Goal: Information Seeking & Learning: Compare options

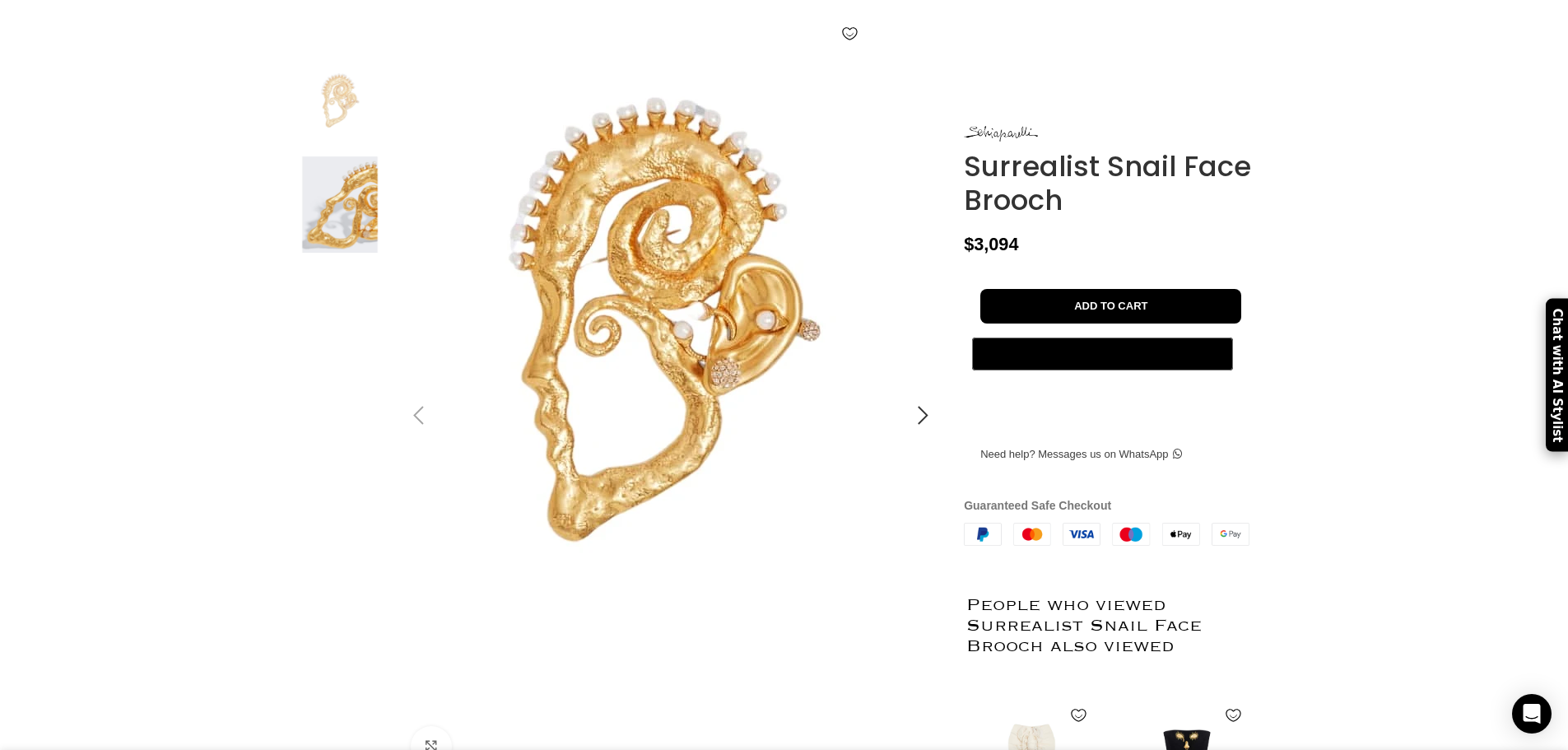
scroll to position [0, 173]
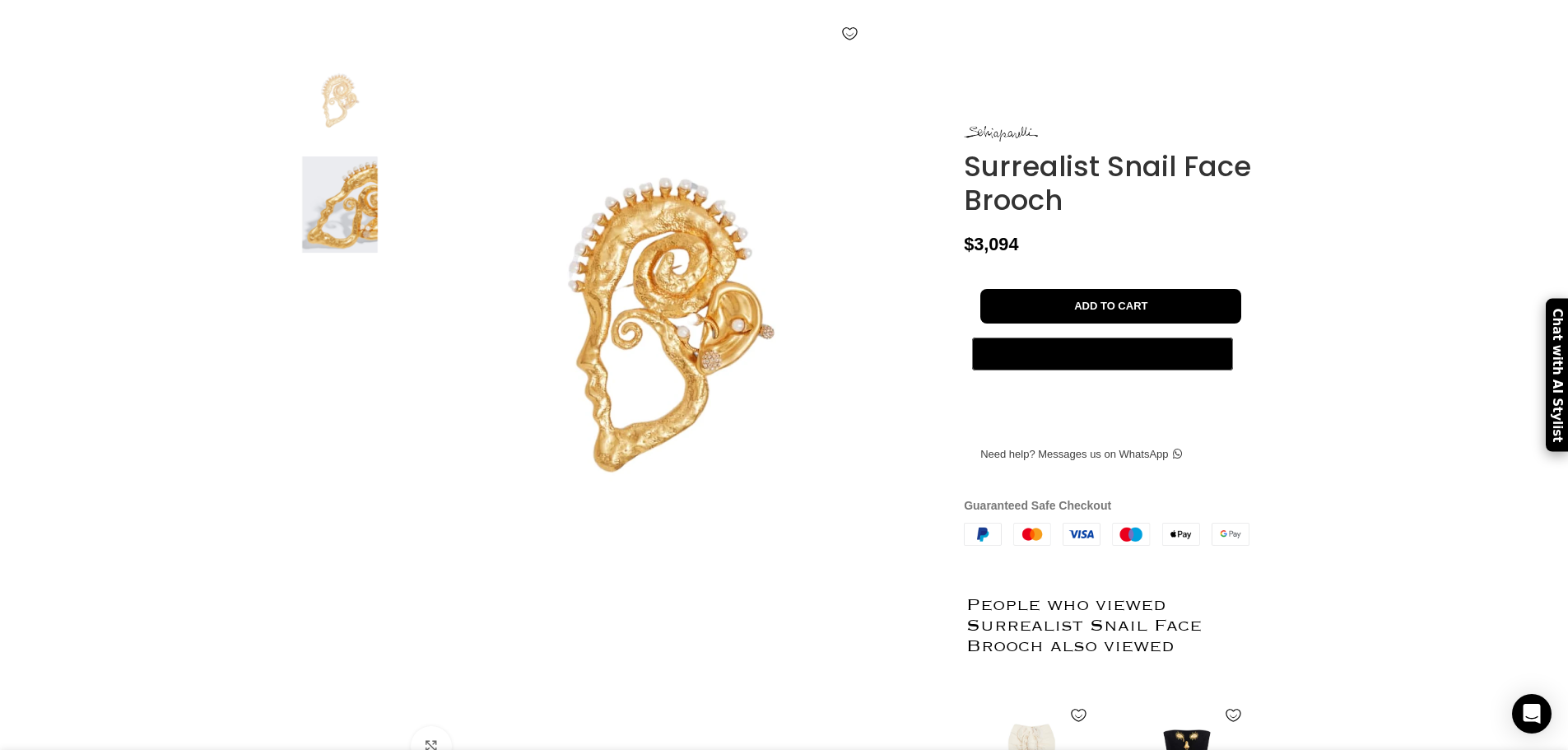
click at [340, 253] on img at bounding box center [339, 204] width 100 height 96
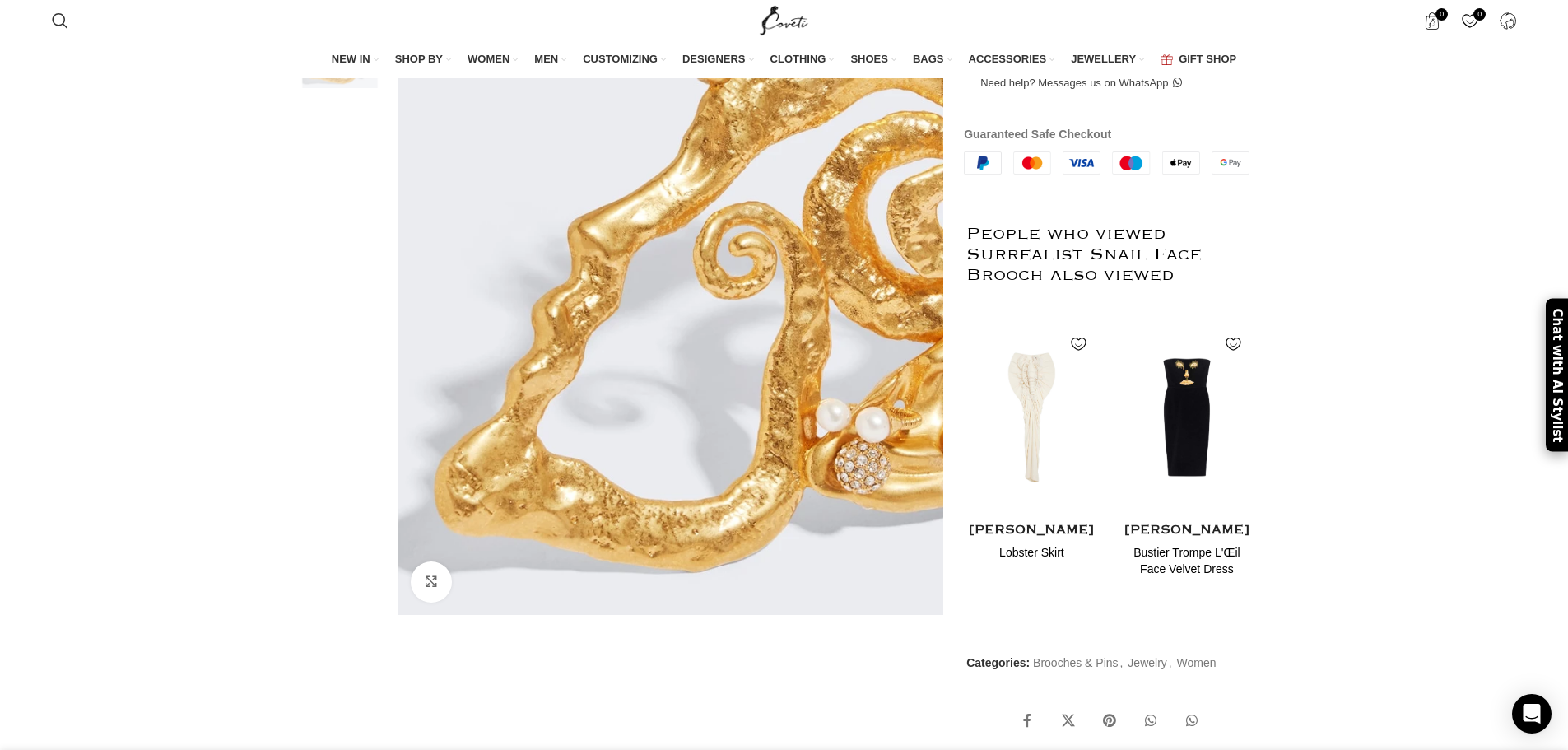
scroll to position [0, 347]
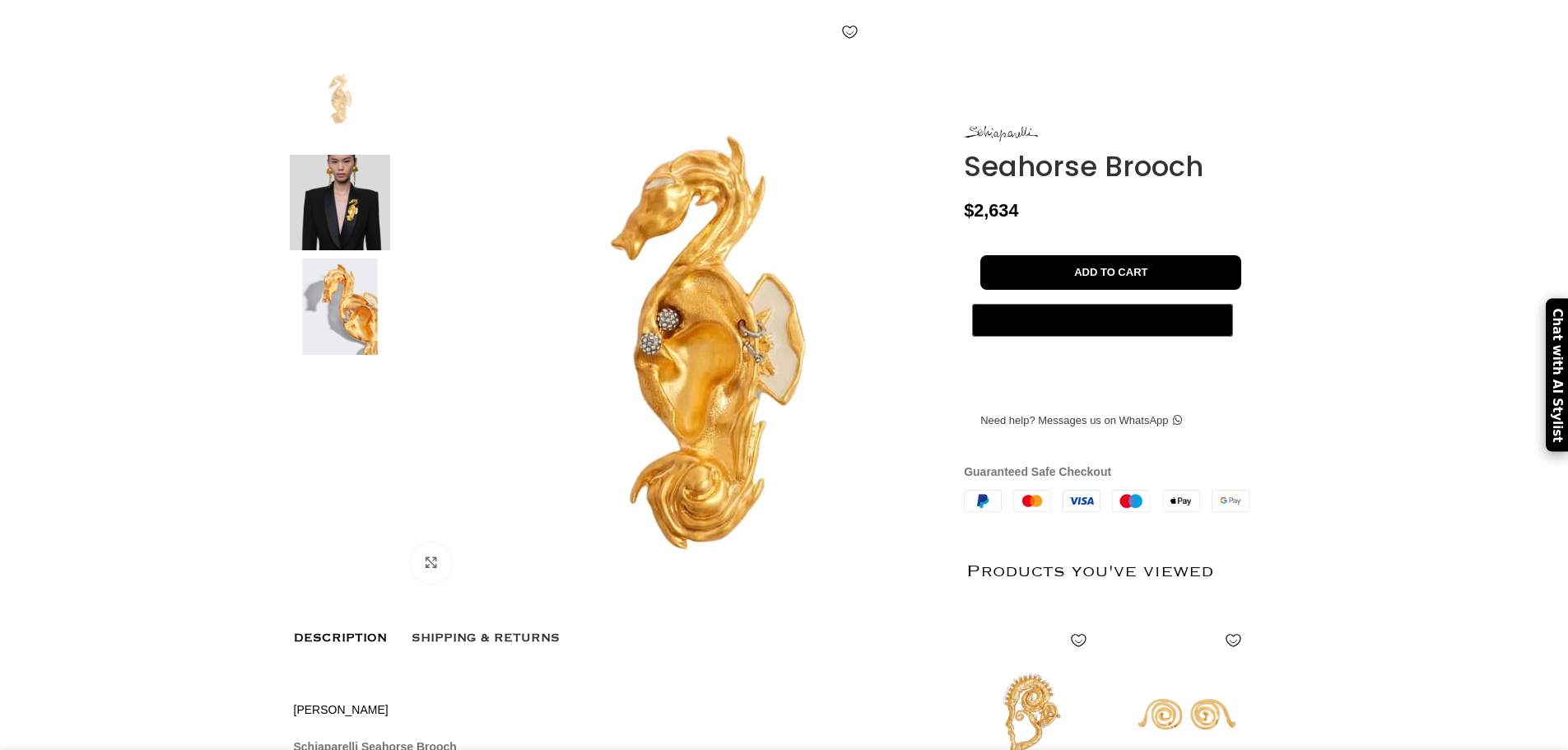
click at [352, 251] on img at bounding box center [339, 202] width 100 height 96
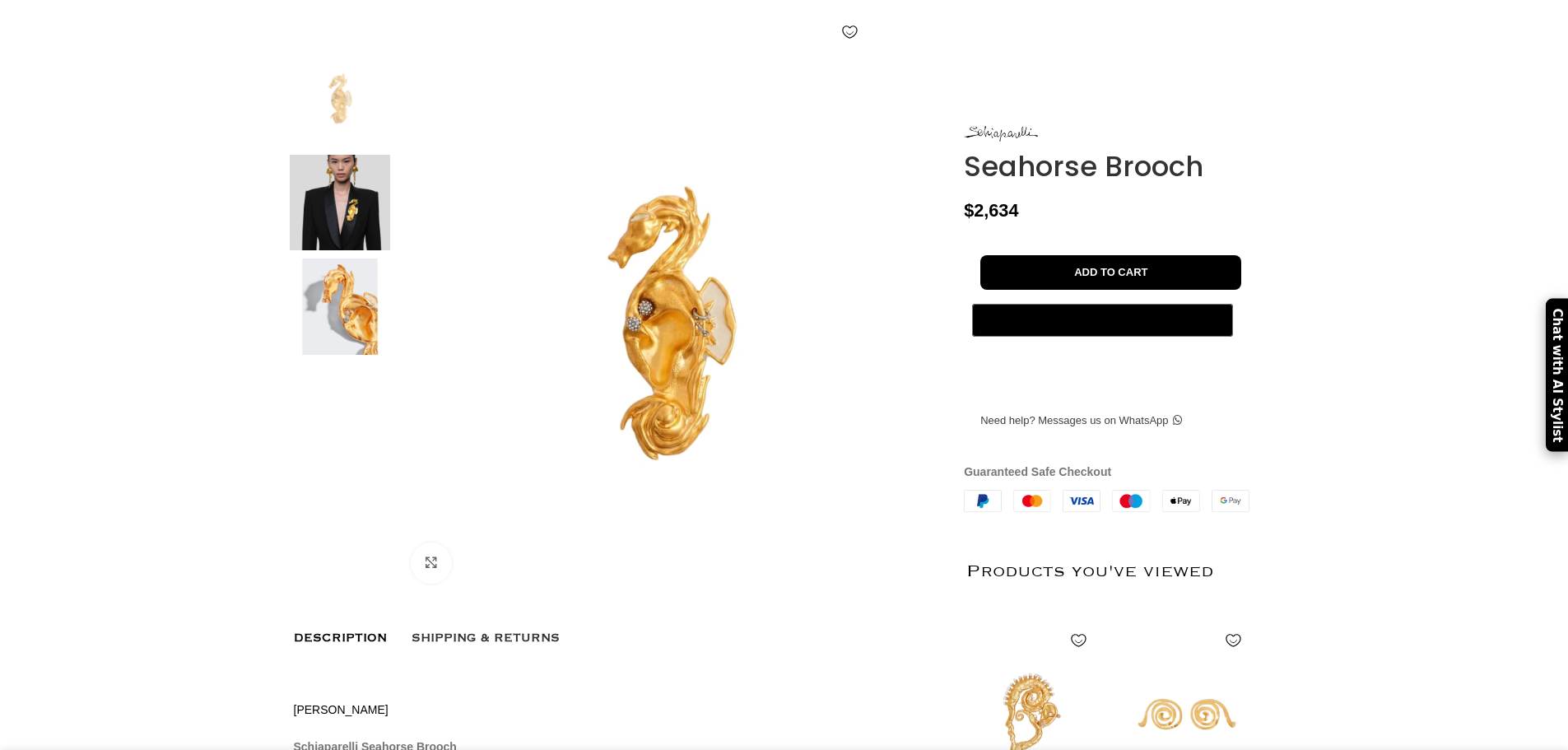
click at [345, 230] on img at bounding box center [339, 202] width 100 height 96
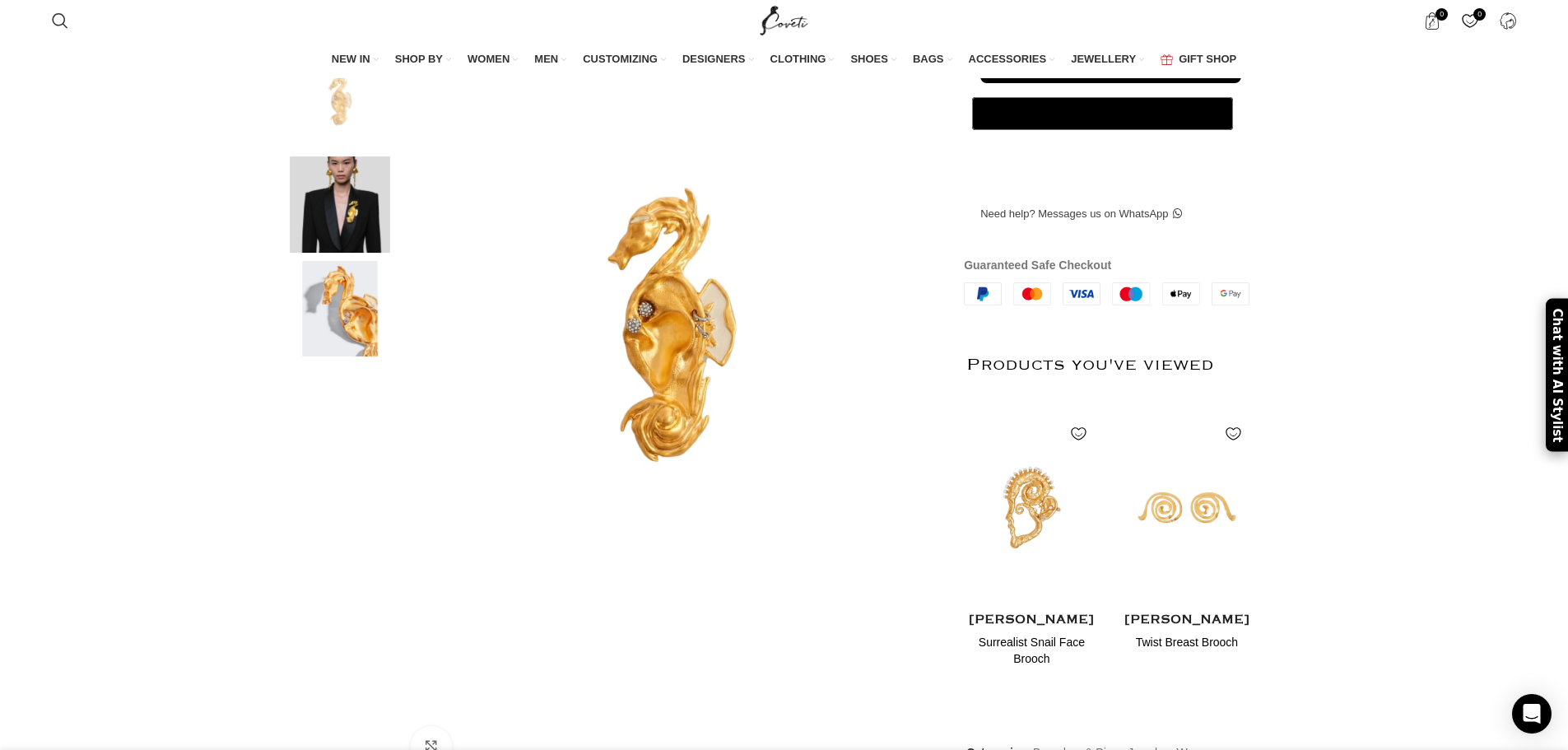
scroll to position [0, 867]
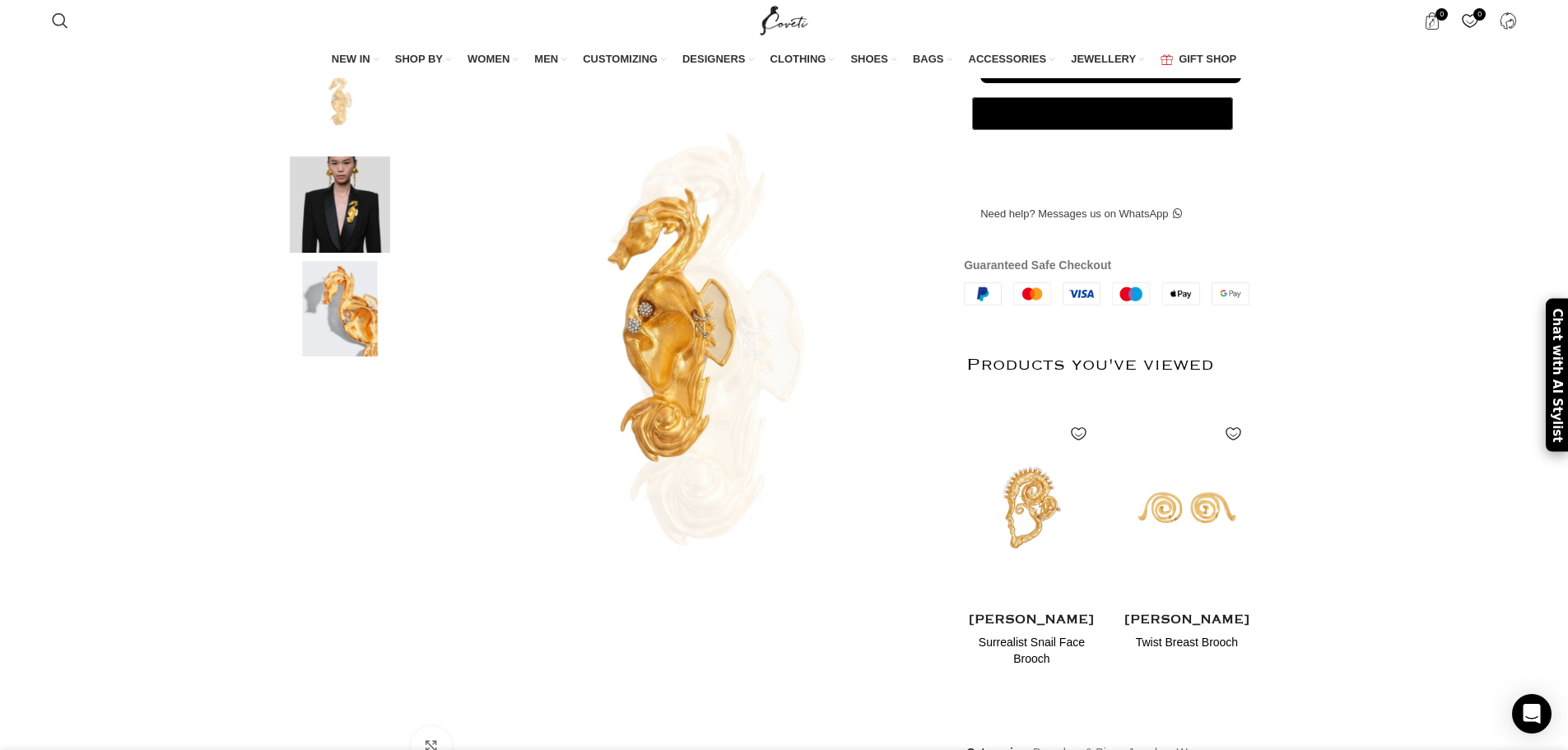
click at [357, 253] on img at bounding box center [339, 204] width 100 height 96
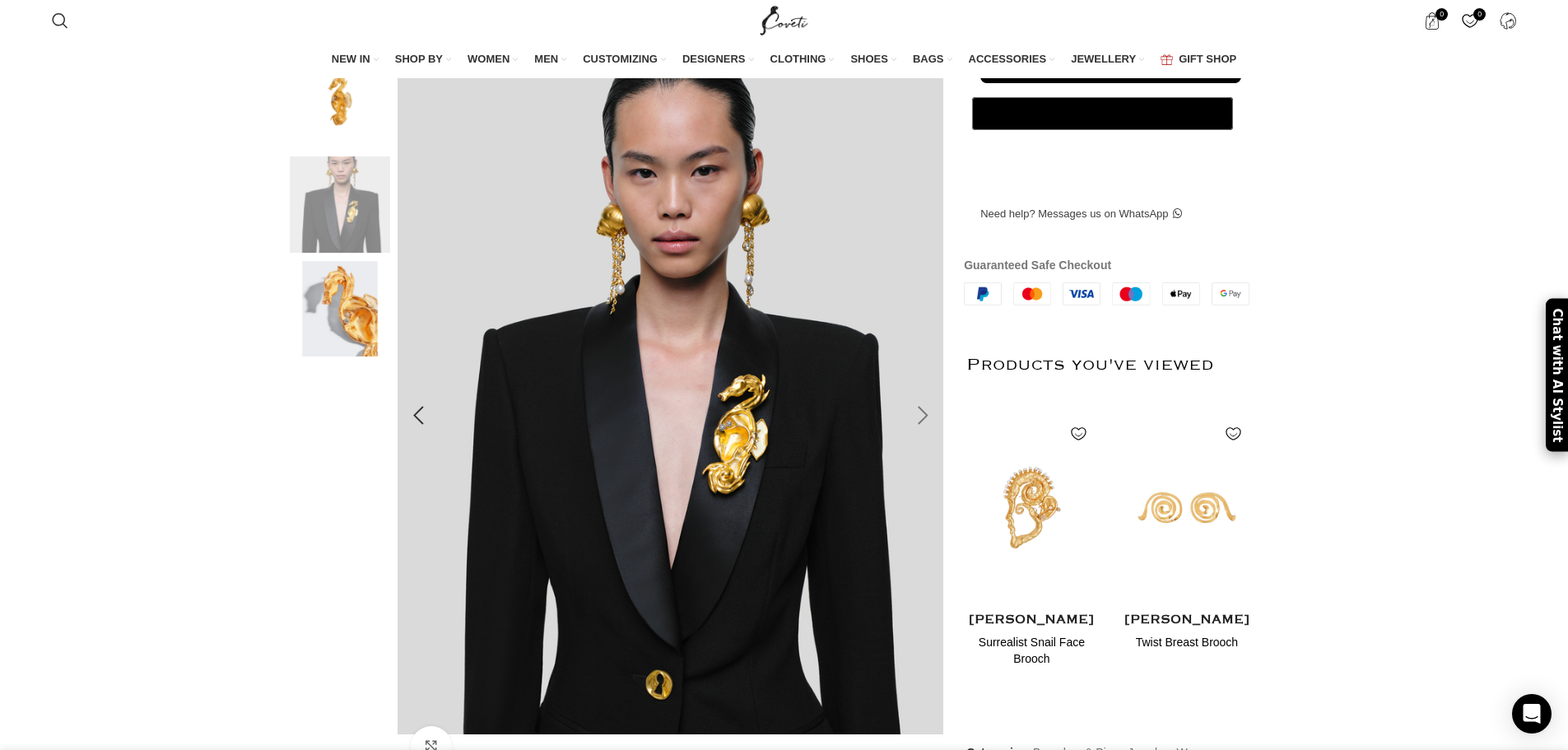
click at [926, 436] on div at bounding box center [923, 416] width 41 height 41
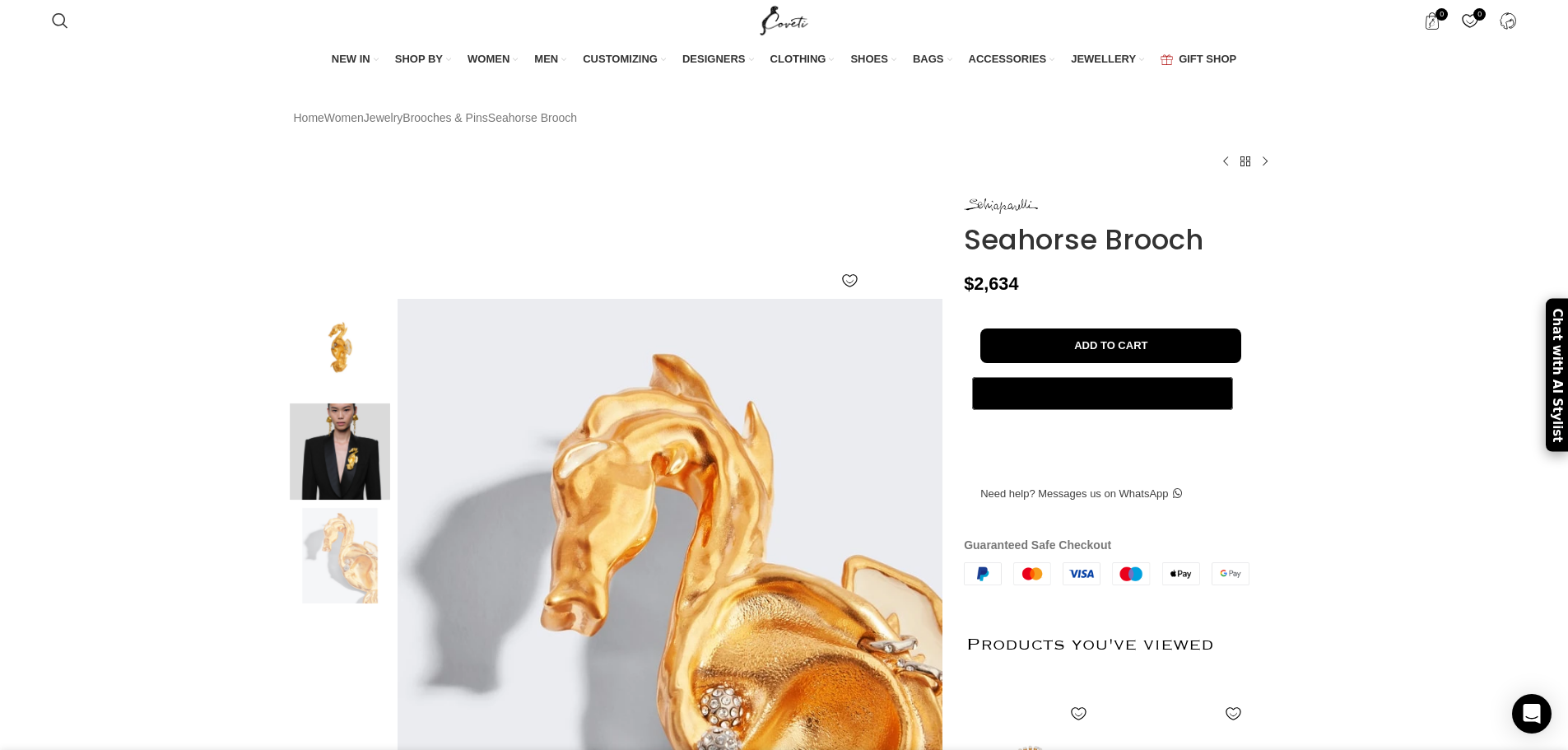
scroll to position [0, 1214]
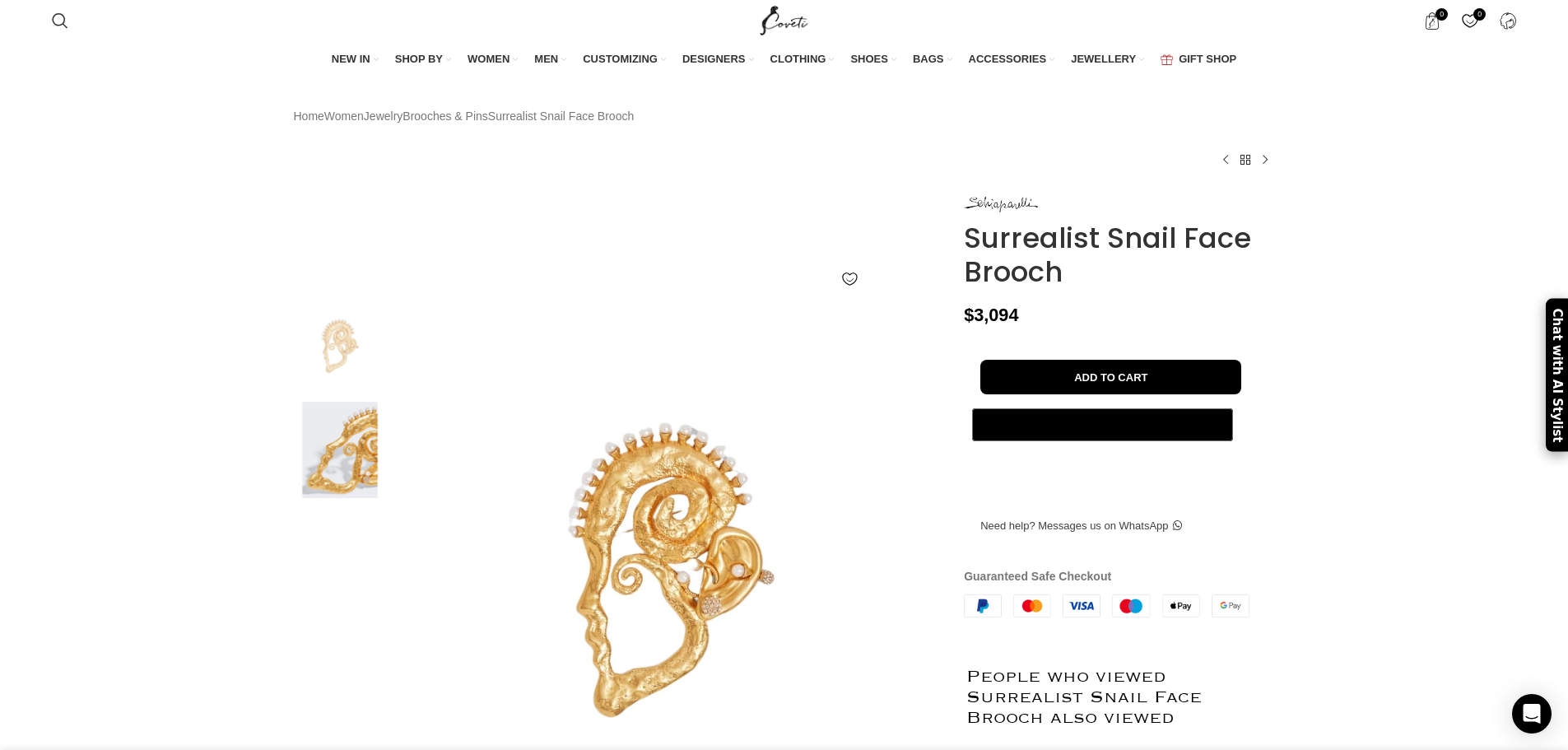
scroll to position [0, 173]
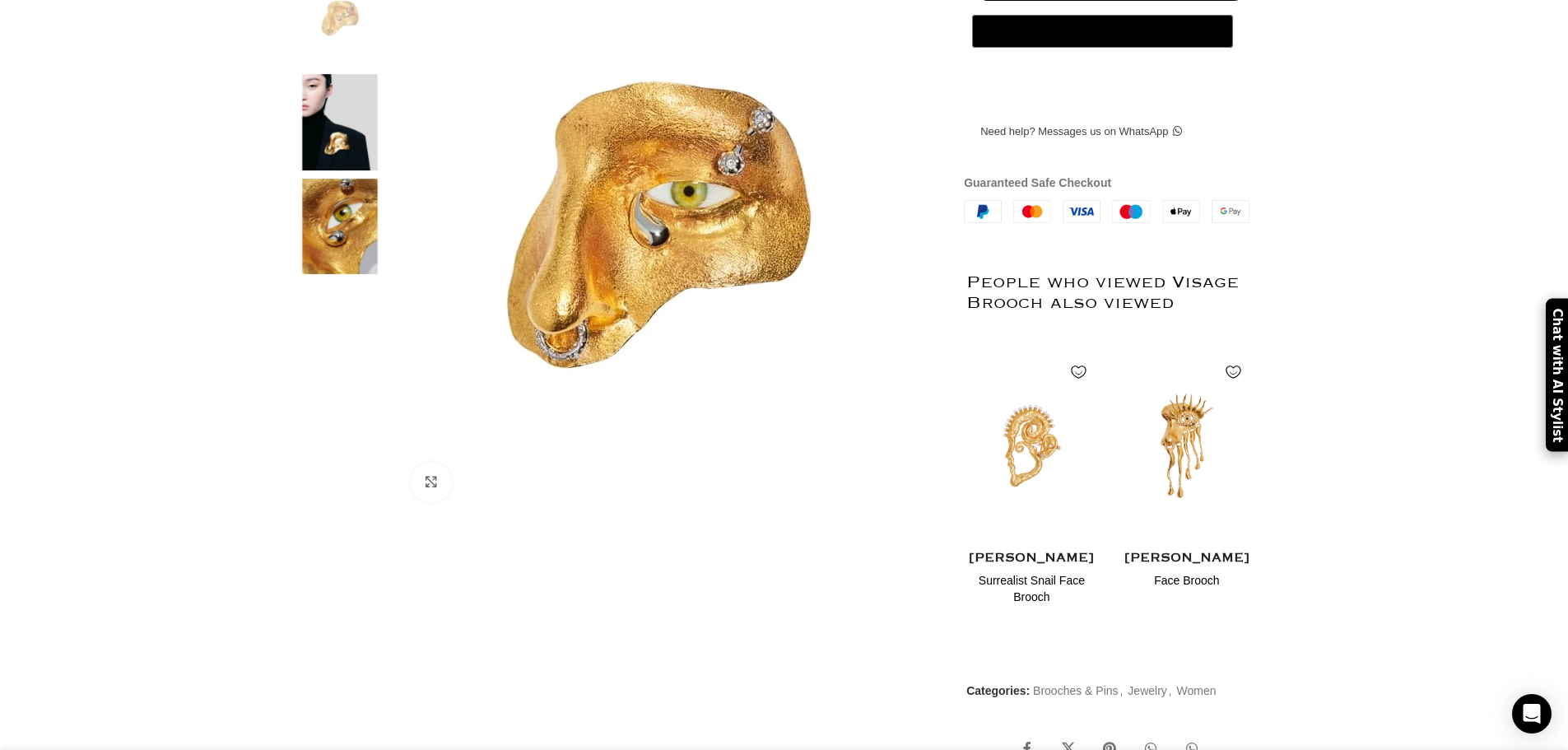
scroll to position [0, 173]
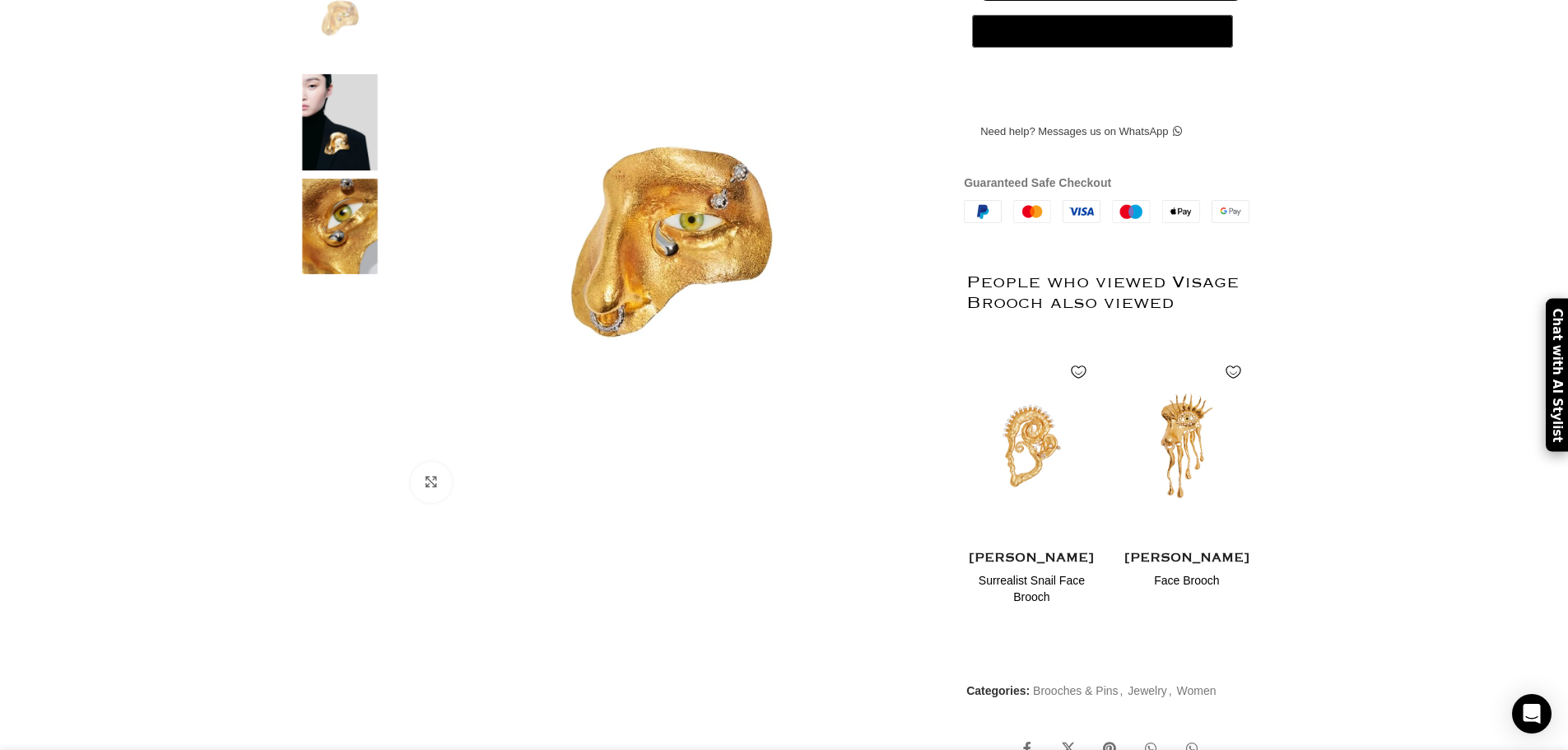
click at [327, 150] on img at bounding box center [339, 122] width 100 height 96
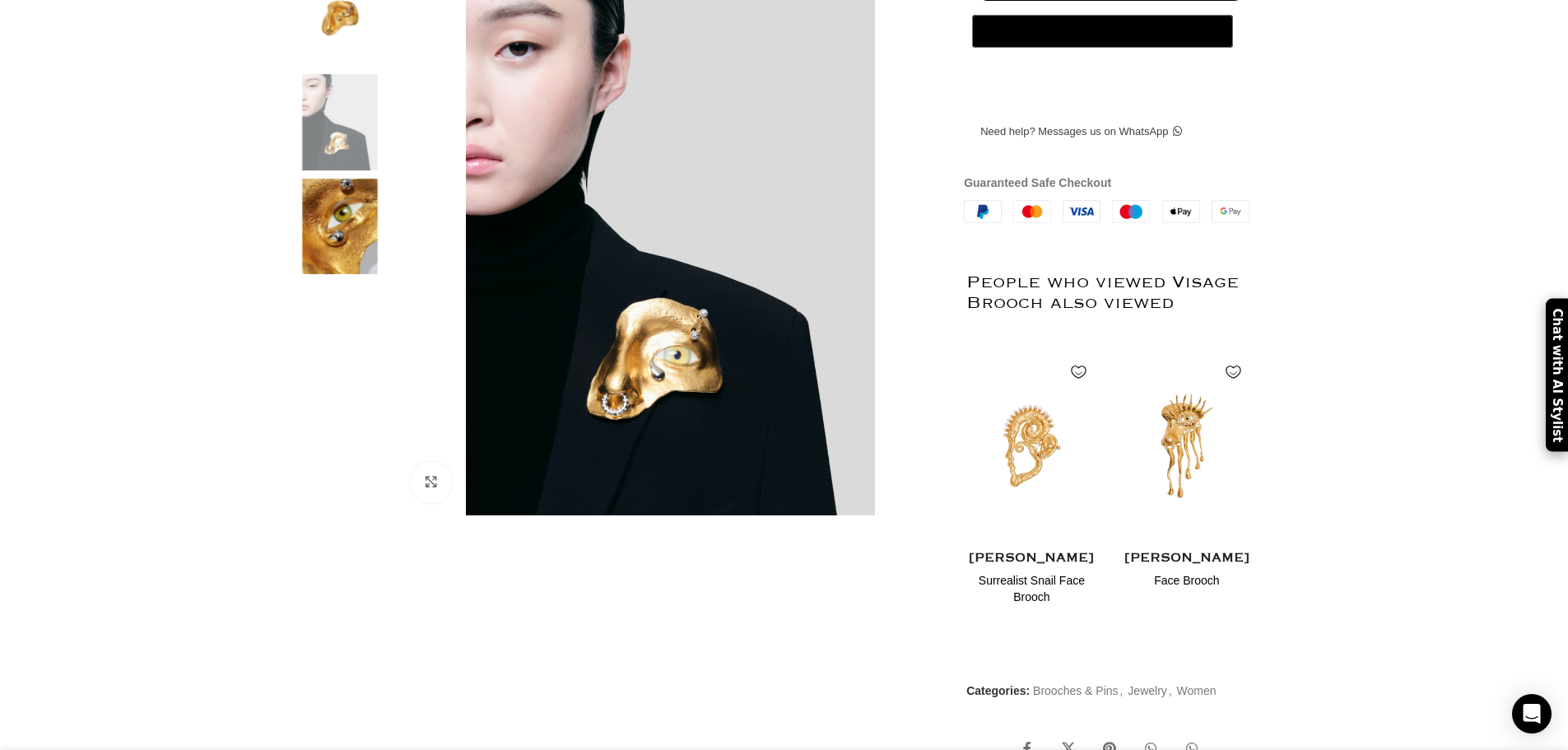
click at [351, 247] on img at bounding box center [339, 227] width 100 height 96
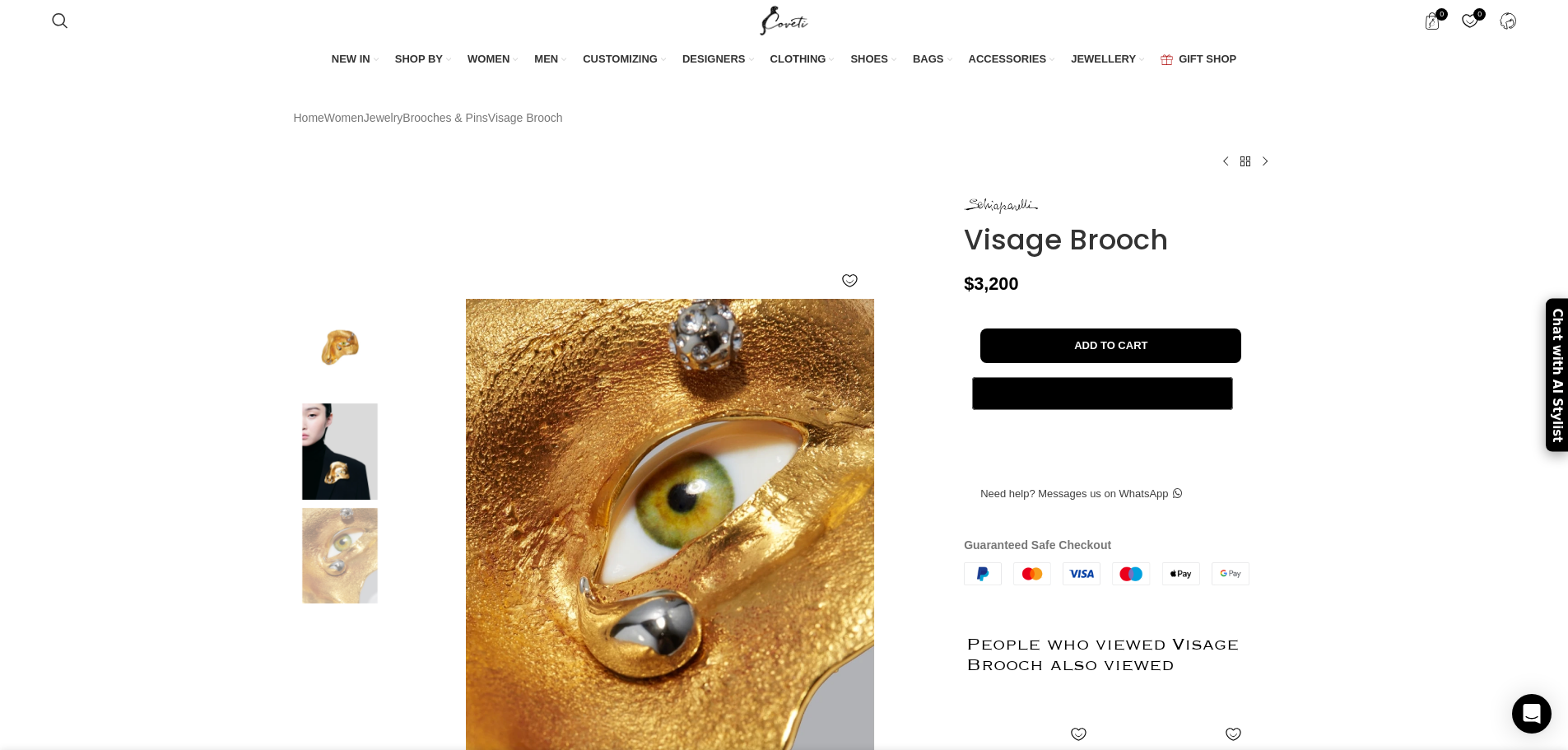
scroll to position [82, 0]
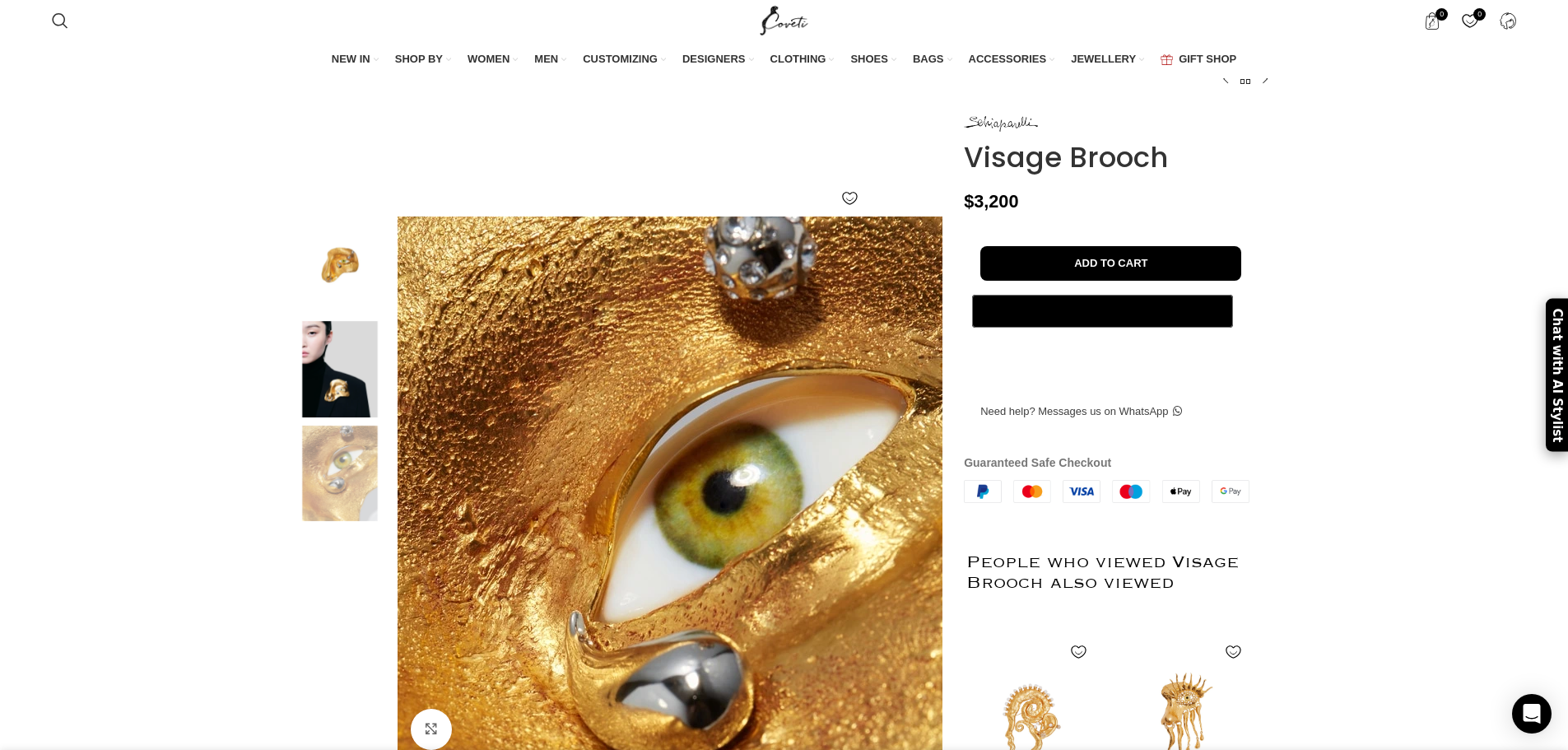
click at [343, 292] on img at bounding box center [339, 264] width 100 height 96
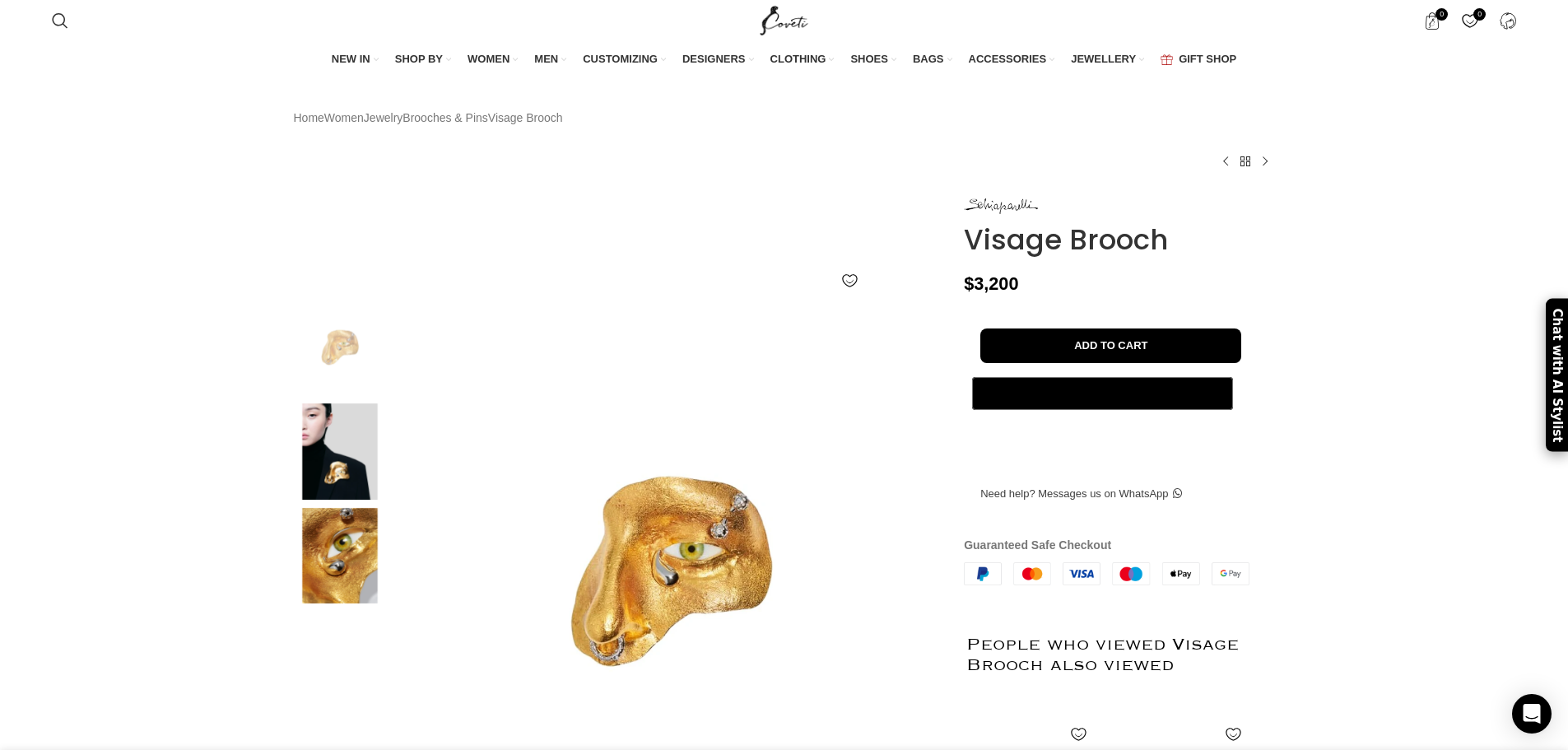
scroll to position [0, 1561]
drag, startPoint x: 956, startPoint y: 234, endPoint x: 1171, endPoint y: 269, distance: 217.8
click at [1171, 269] on div "Visage Brooch $ 3,200 - Visage Brooch quantity 1 + Add to cart Buy now @import …" at bounding box center [1119, 661] width 335 height 932
copy div "Visage Brooch"
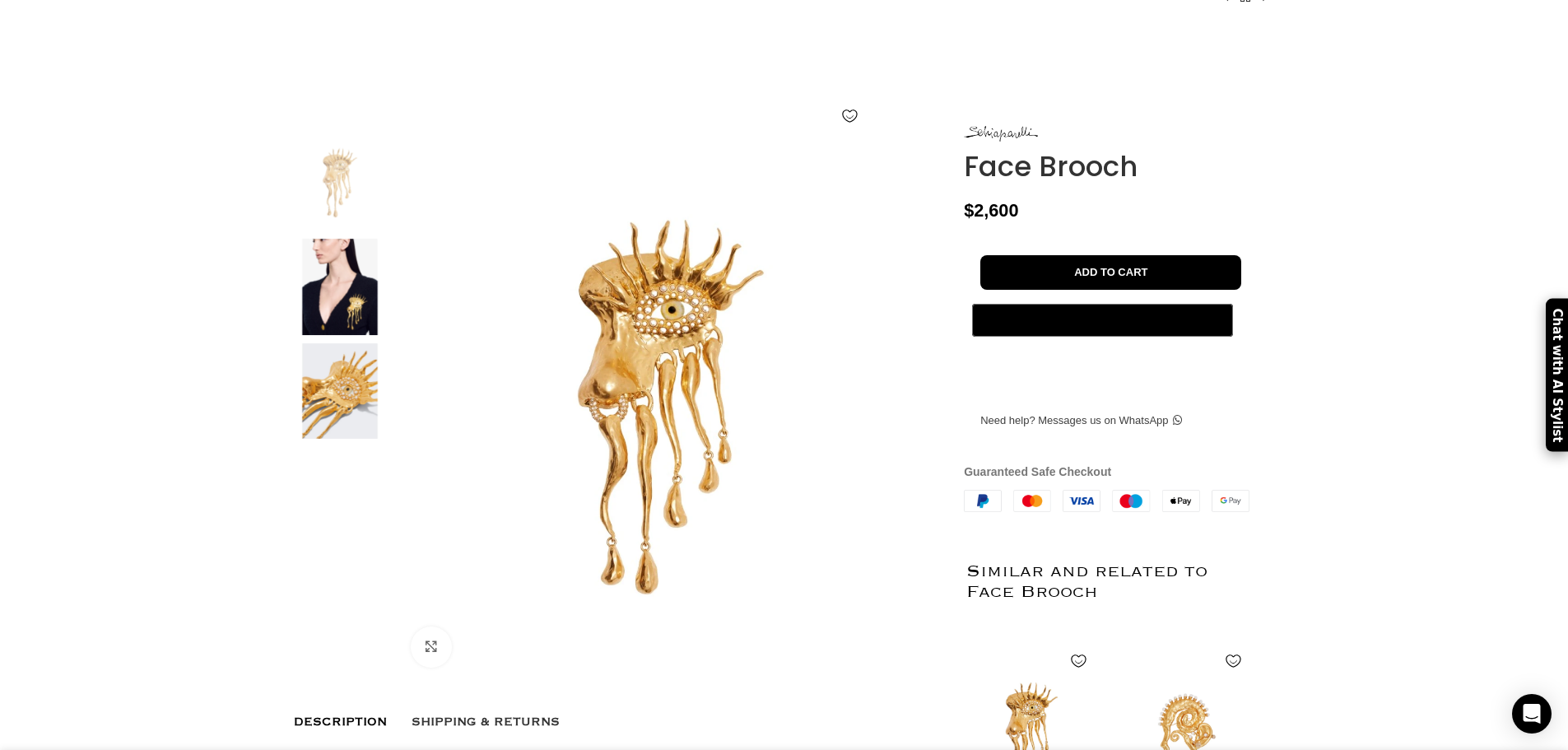
click at [358, 335] on img at bounding box center [339, 287] width 100 height 96
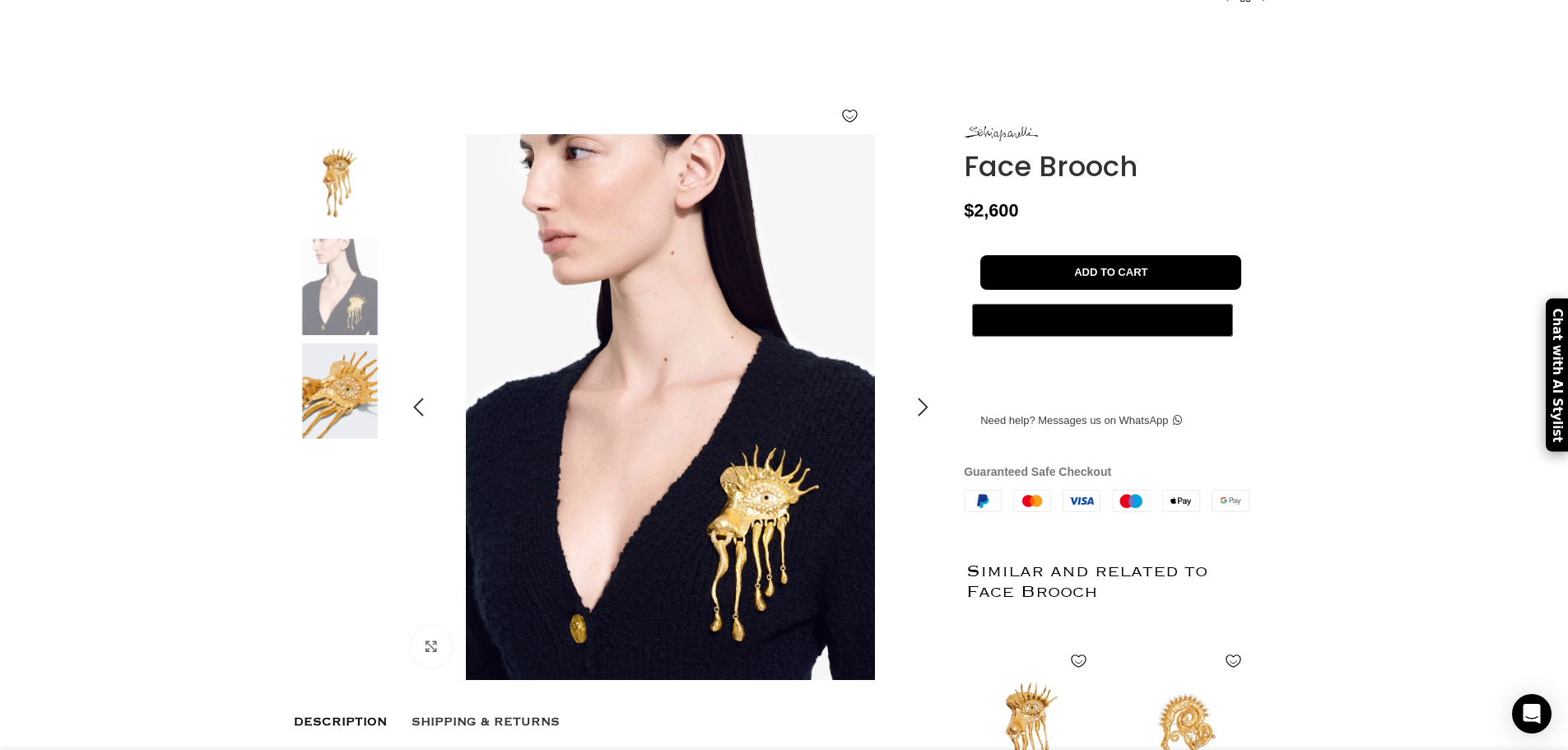
scroll to position [0, 173]
click at [343, 420] on img at bounding box center [339, 391] width 100 height 96
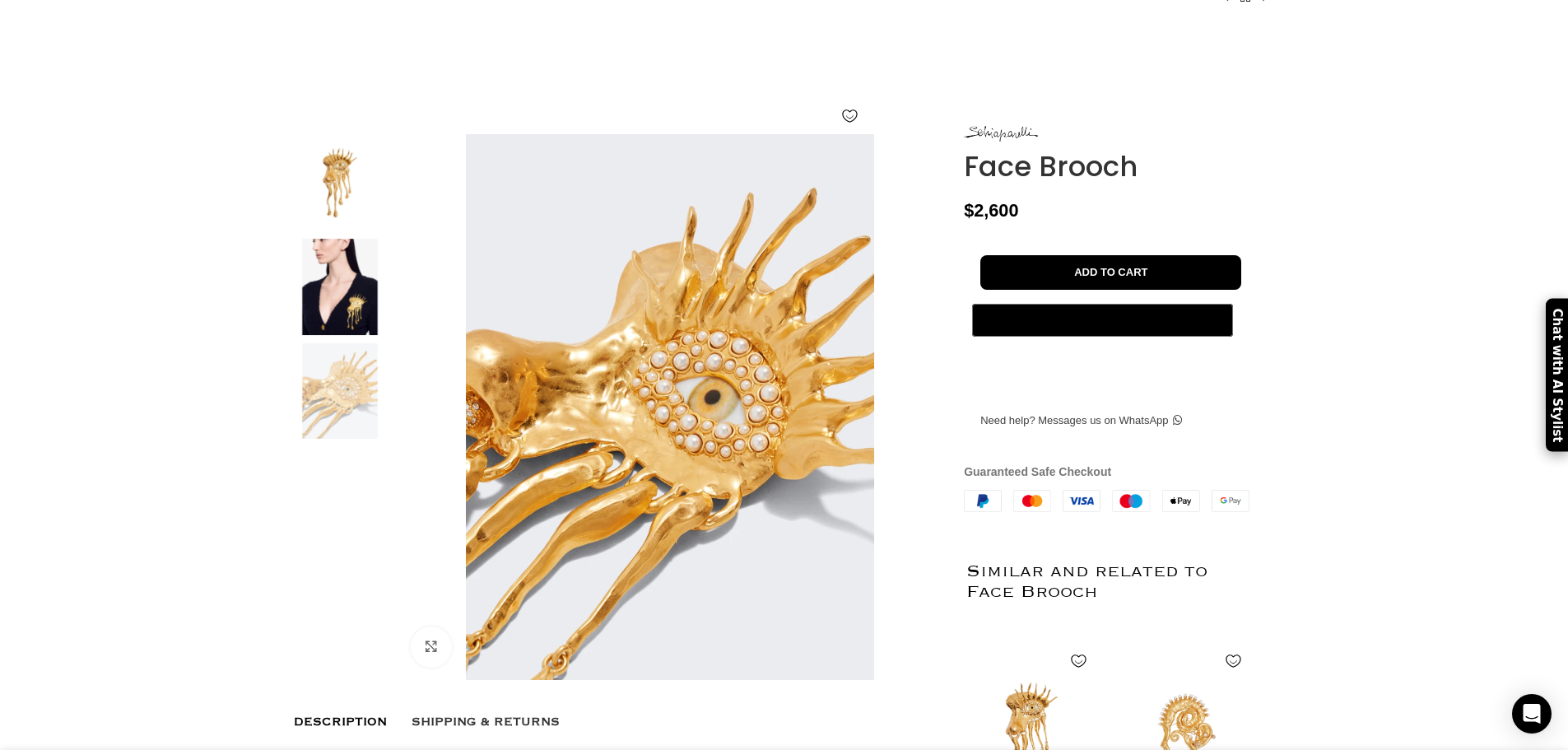
scroll to position [0, 693]
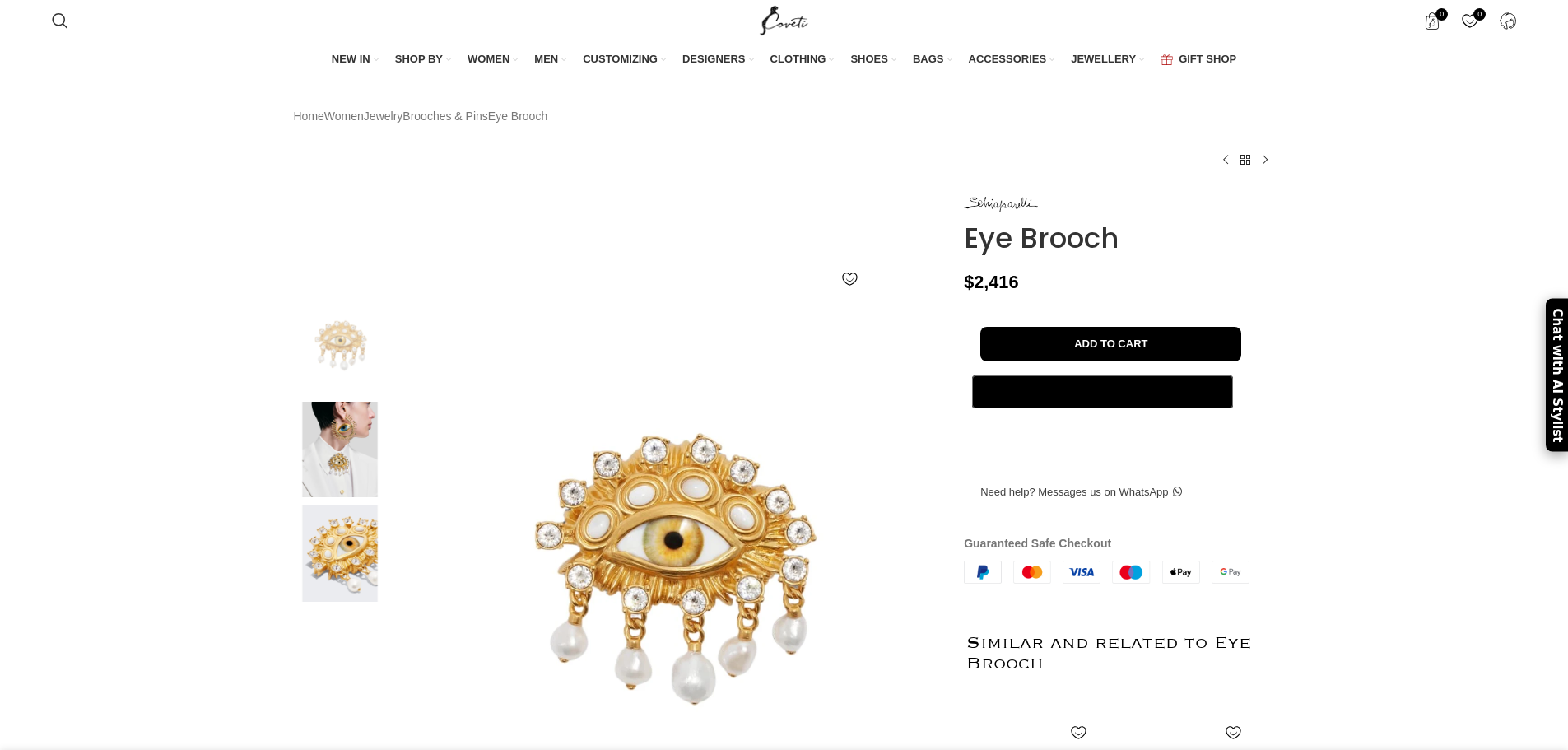
click at [380, 408] on img at bounding box center [339, 449] width 100 height 96
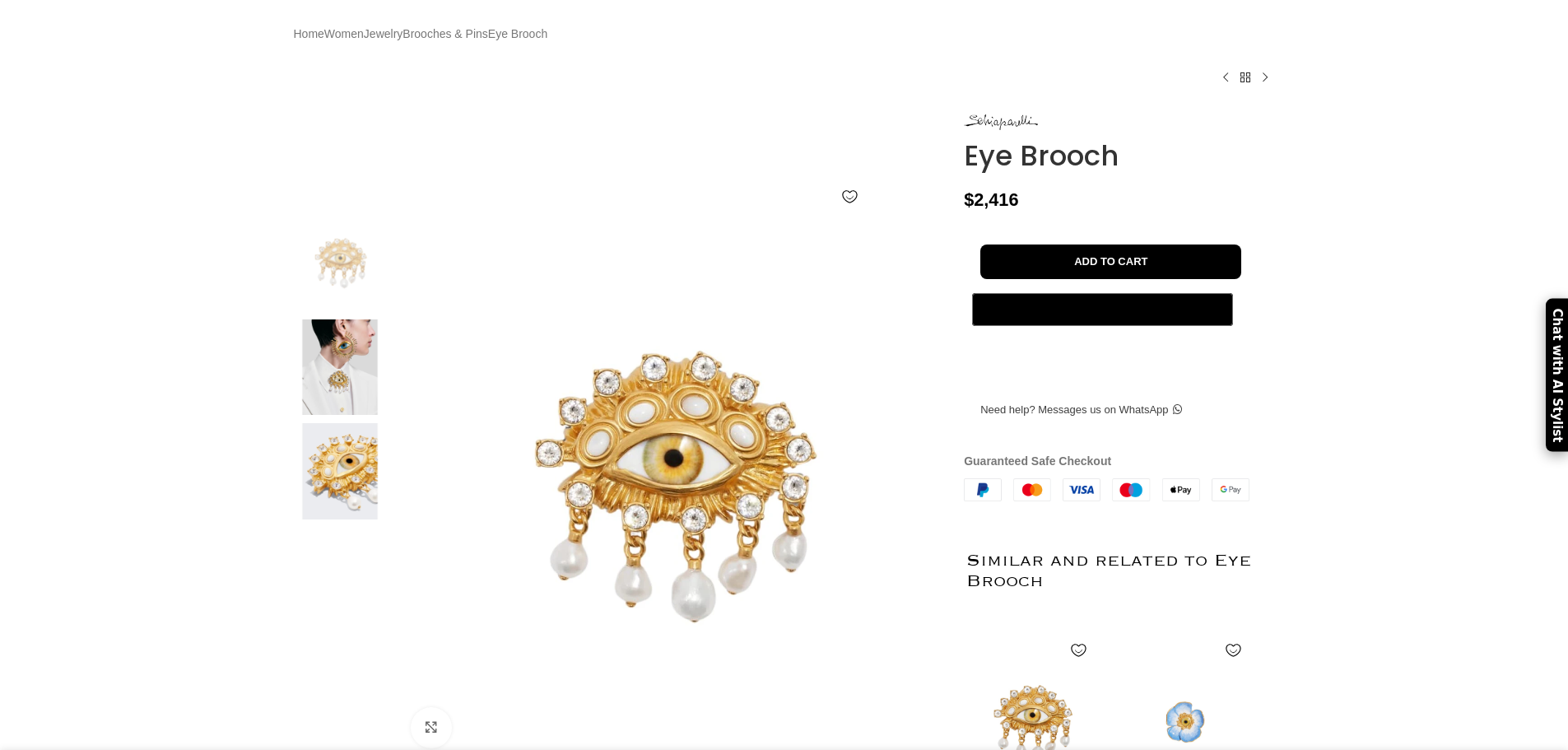
click at [362, 408] on img at bounding box center [339, 367] width 100 height 96
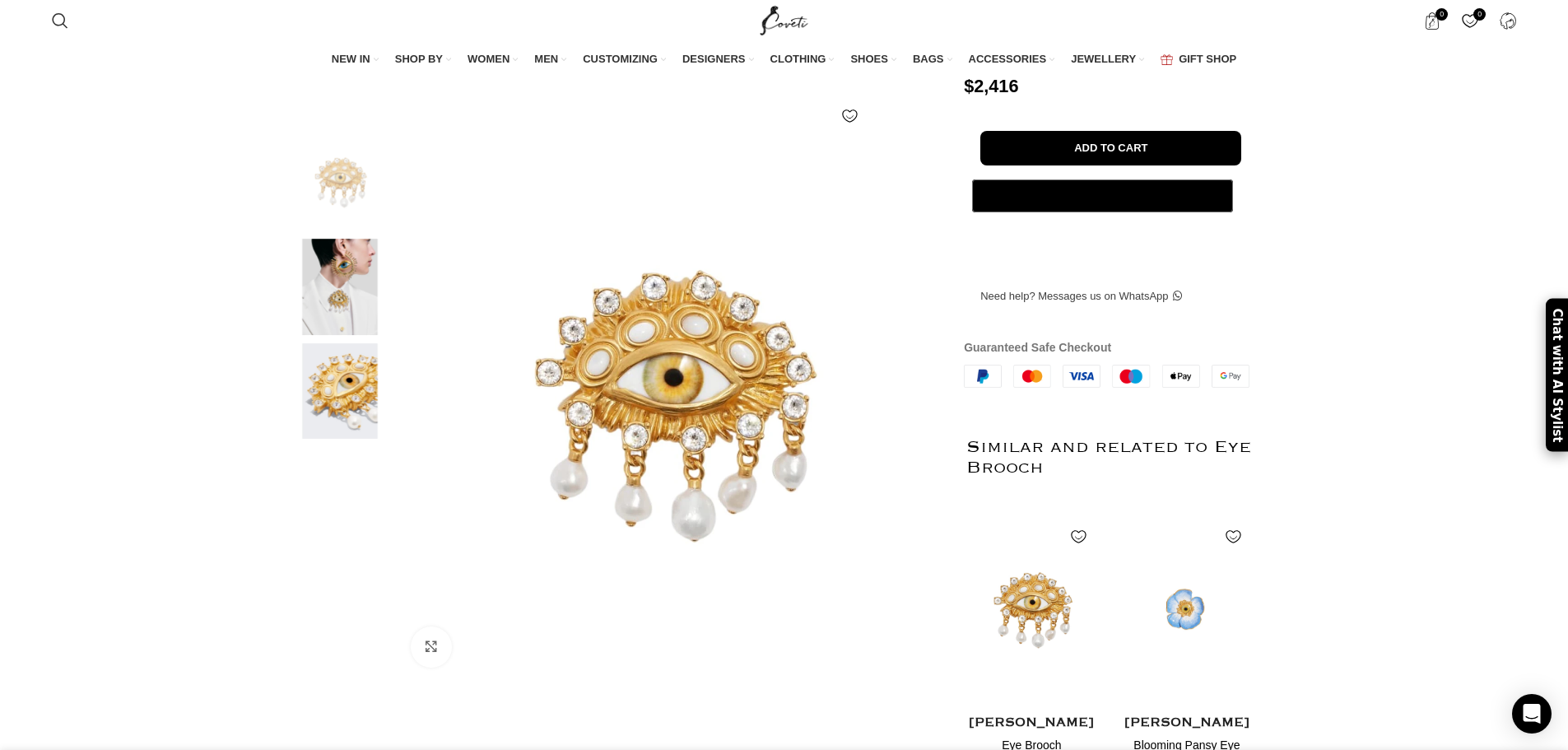
scroll to position [0, 347]
click at [332, 330] on img at bounding box center [339, 287] width 100 height 96
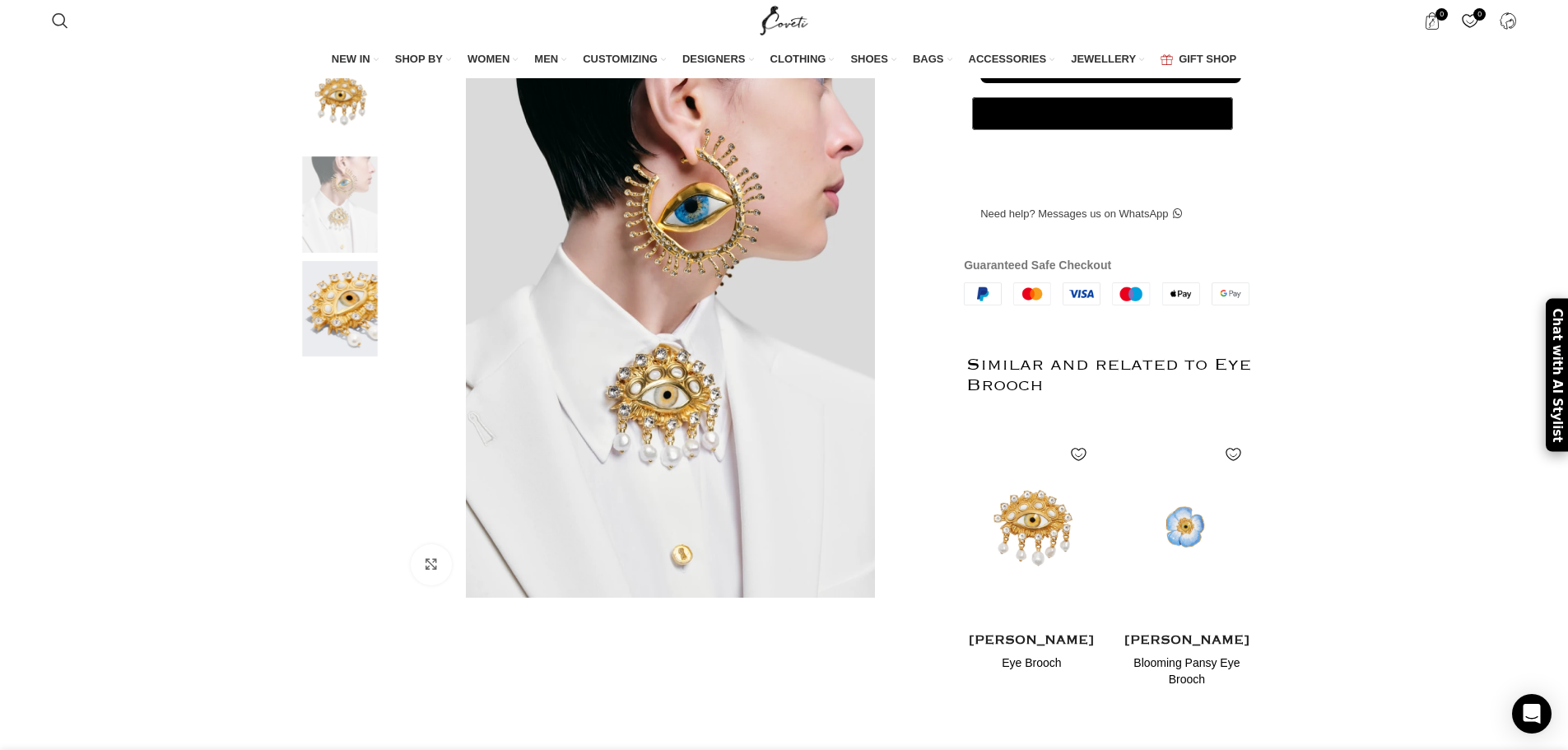
scroll to position [0, 693]
